Goal: Information Seeking & Learning: Learn about a topic

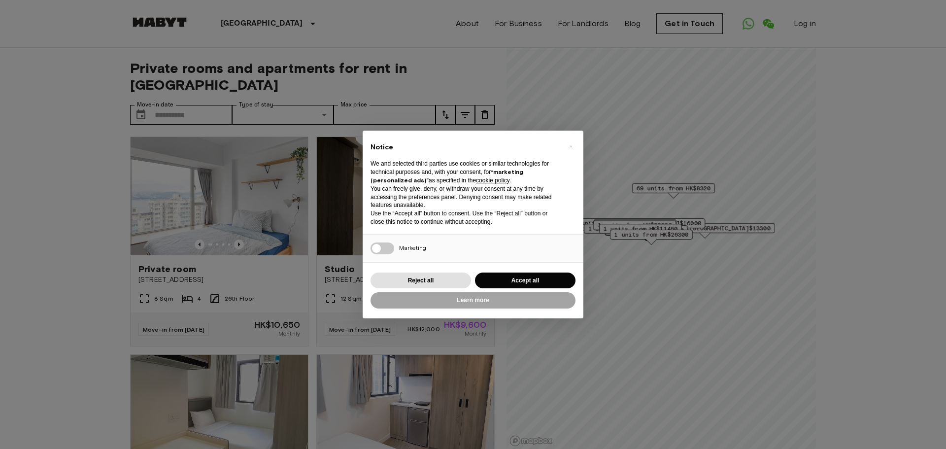
click at [762, 158] on div "× Notice We and selected third parties use cookies or similar technologies for …" at bounding box center [473, 224] width 946 height 449
click at [528, 278] on button "Accept all" at bounding box center [525, 280] width 101 height 16
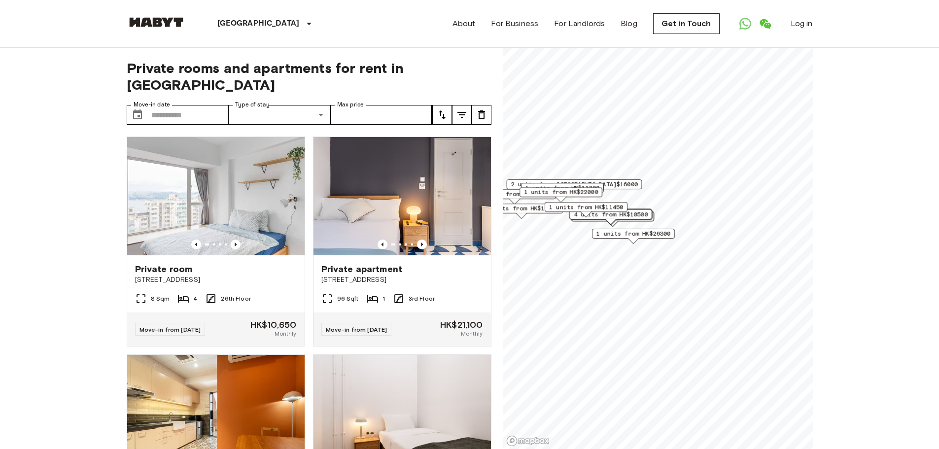
scroll to position [5, 0]
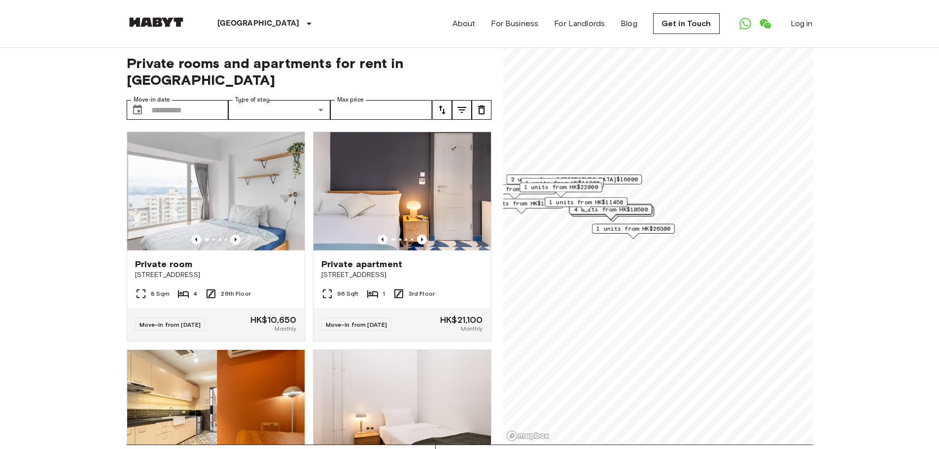
click at [632, 229] on span "1 units from HK$26300" at bounding box center [633, 228] width 74 height 9
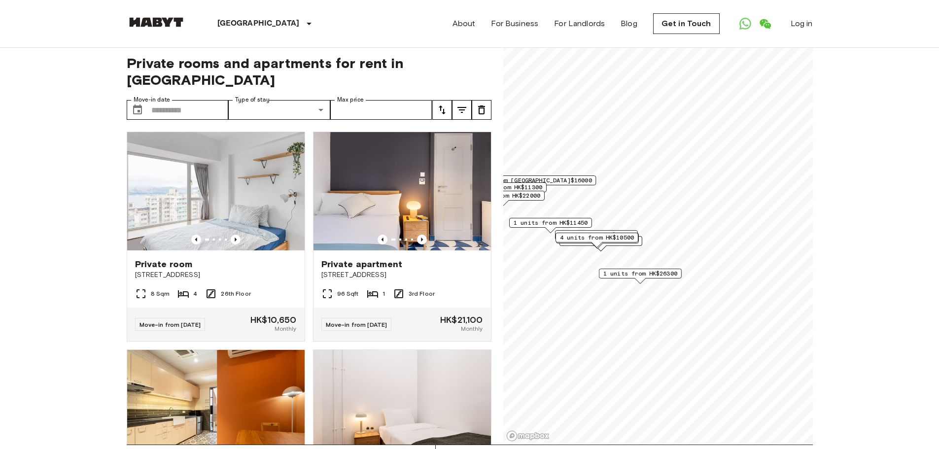
scroll to position [0, 0]
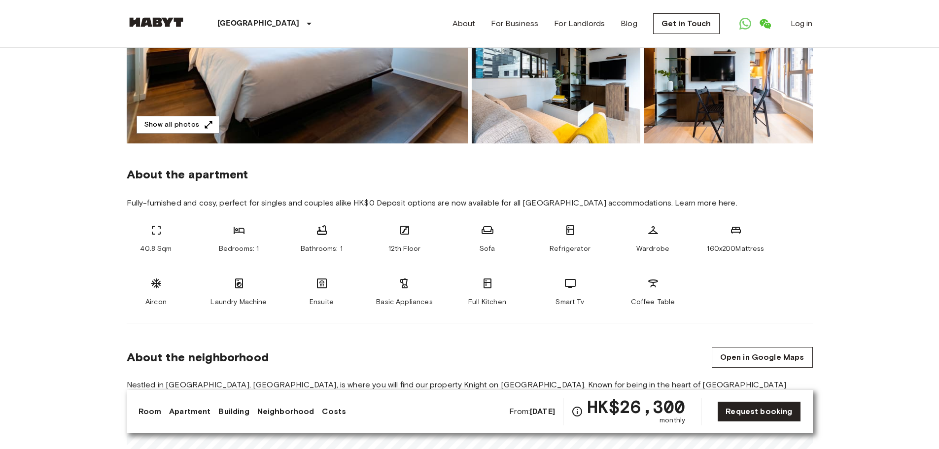
scroll to position [246, 0]
